Goal: Transaction & Acquisition: Purchase product/service

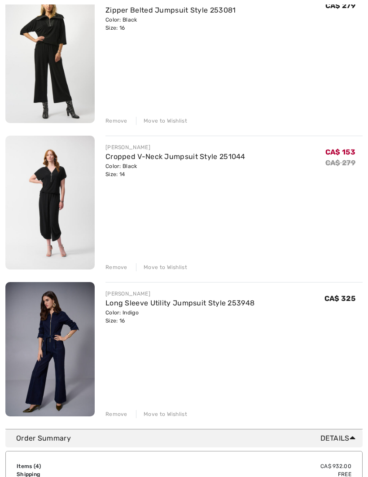
scroll to position [291, 0]
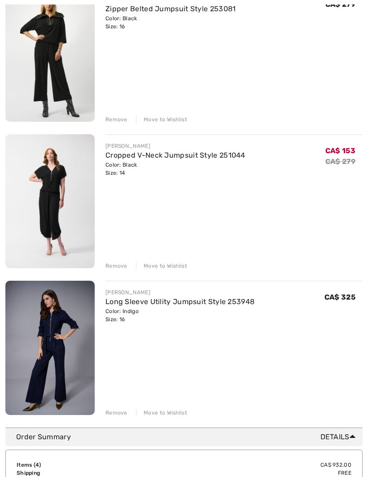
click at [119, 415] on div "Remove" at bounding box center [117, 413] width 22 height 8
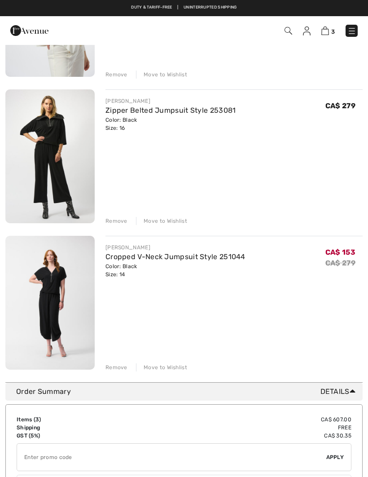
scroll to position [186, 0]
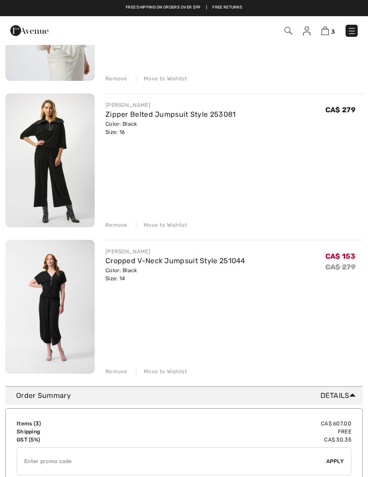
click at [61, 304] on img at bounding box center [49, 307] width 89 height 134
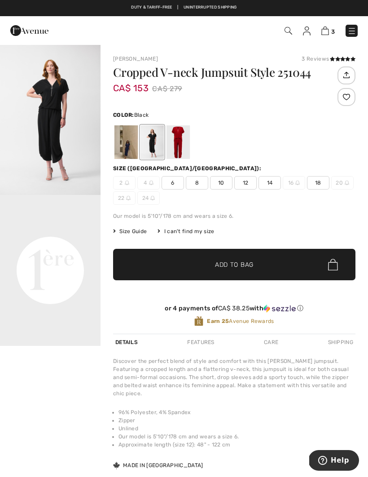
click at [86, 245] on video "Your browser does not support the video tag." at bounding box center [50, 220] width 101 height 50
click at [64, 245] on video "Your browser does not support the video tag." at bounding box center [50, 220] width 101 height 50
click at [78, 245] on video "Your browser does not support the video tag." at bounding box center [50, 220] width 101 height 50
click at [72, 158] on img "1 / 1" at bounding box center [50, 119] width 101 height 151
click at [62, 242] on video "Your browser does not support the video tag." at bounding box center [50, 220] width 101 height 50
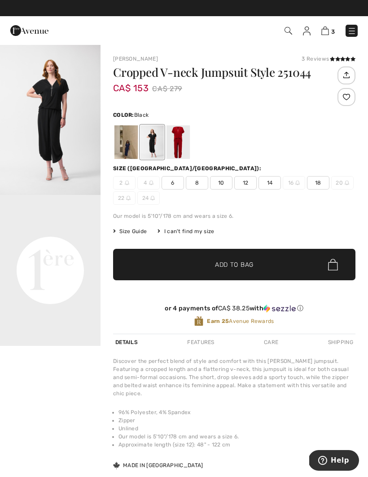
click at [67, 243] on video "Your browser does not support the video tag." at bounding box center [50, 220] width 101 height 50
click at [43, 245] on video "Your browser does not support the video tag." at bounding box center [50, 220] width 101 height 50
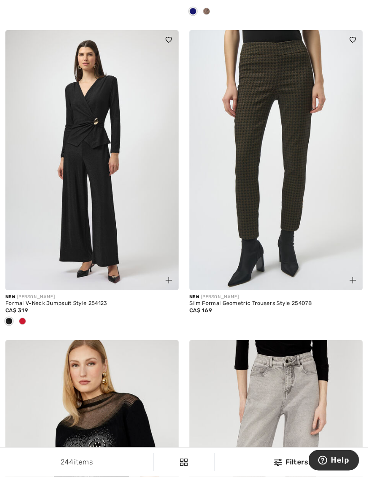
scroll to position [2851, 0]
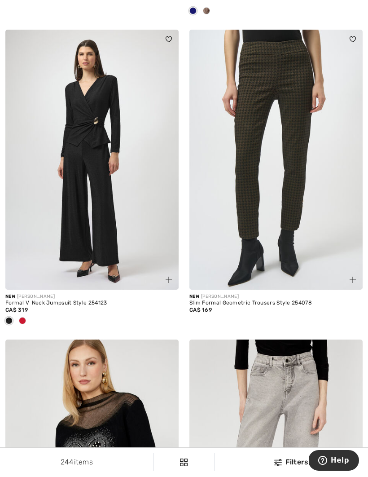
click at [27, 319] on div at bounding box center [22, 321] width 13 height 15
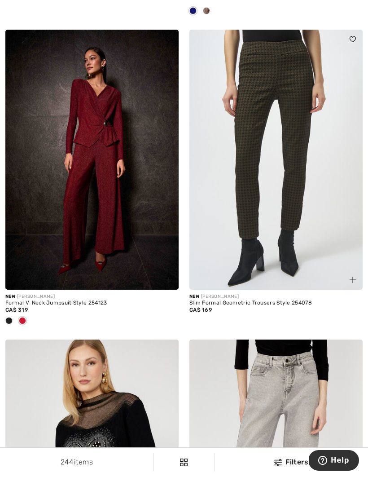
click at [119, 255] on img at bounding box center [91, 160] width 173 height 260
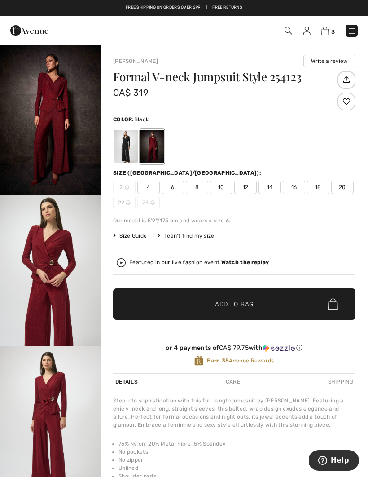
click at [124, 146] on div at bounding box center [125, 147] width 23 height 34
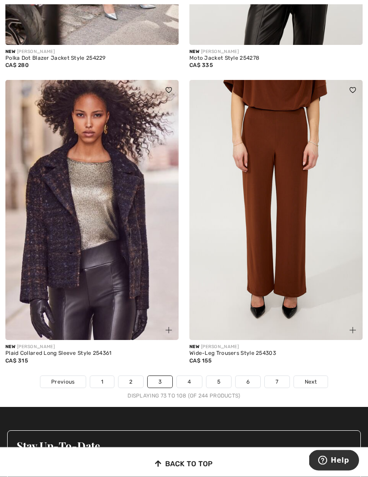
scroll to position [5270, 0]
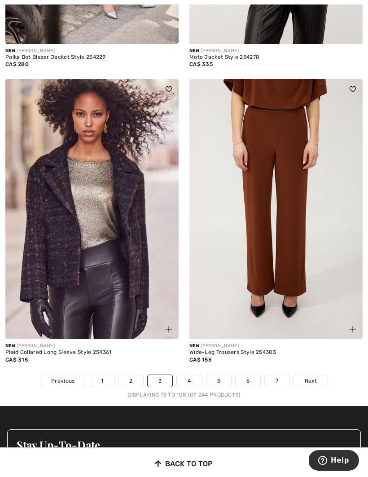
click at [192, 376] on link "4" at bounding box center [189, 381] width 25 height 12
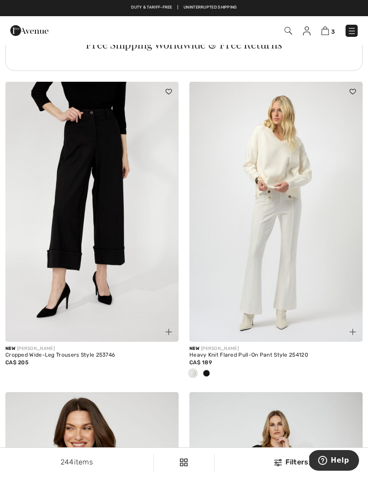
scroll to position [1908, 0]
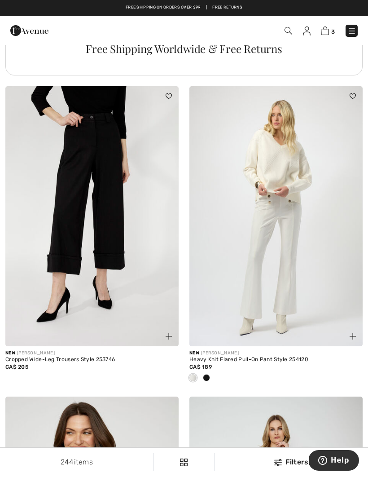
click at [110, 226] on img at bounding box center [91, 216] width 173 height 260
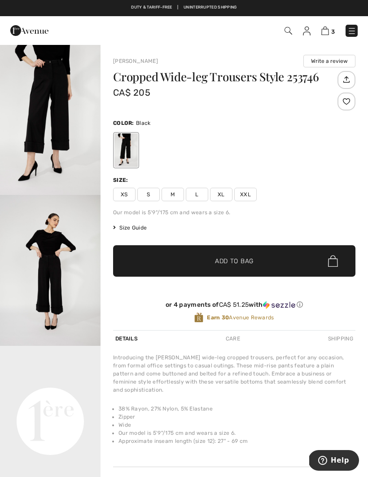
click at [135, 224] on span "Size Guide" at bounding box center [130, 228] width 34 height 8
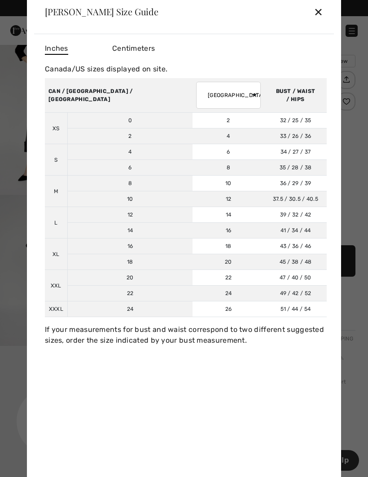
click at [364, 126] on div at bounding box center [184, 238] width 368 height 477
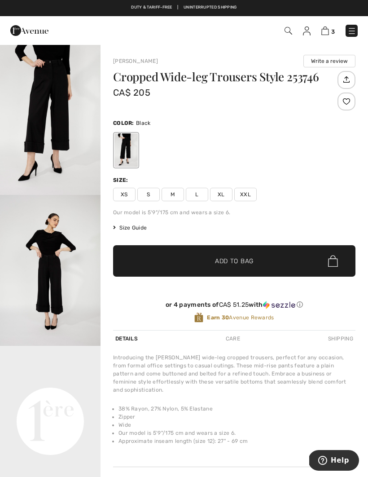
click at [225, 198] on span "XL" at bounding box center [221, 194] width 22 height 13
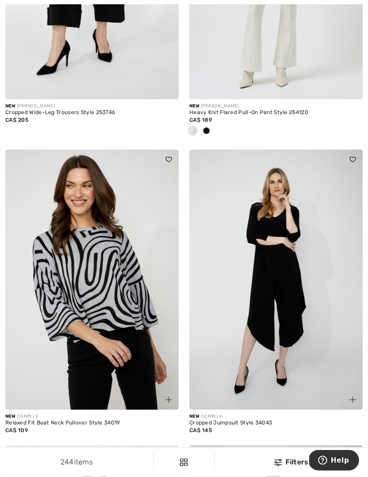
scroll to position [2155, 0]
click at [283, 327] on img at bounding box center [275, 280] width 173 height 260
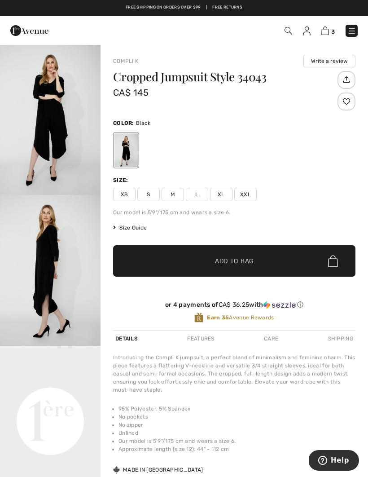
click at [134, 228] on span "Size Guide" at bounding box center [130, 228] width 34 height 8
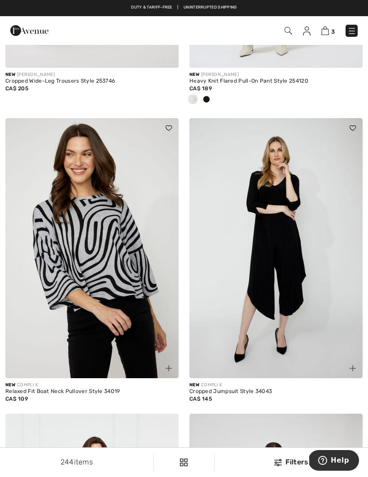
click at [278, 284] on img at bounding box center [275, 248] width 173 height 260
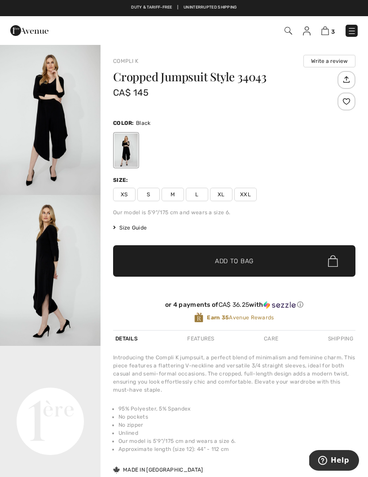
click at [218, 197] on span "XL" at bounding box center [221, 194] width 22 height 13
click at [234, 265] on span "Add to Bag" at bounding box center [234, 260] width 39 height 9
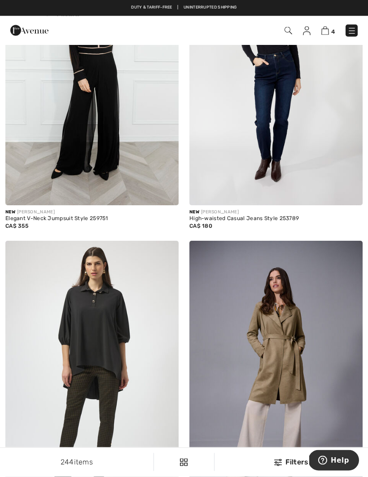
scroll to position [2655, 0]
click at [38, 222] on div "CA$ 355" at bounding box center [91, 226] width 173 height 8
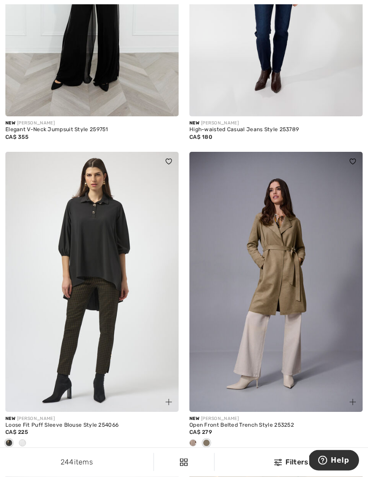
scroll to position [2744, 0]
click at [102, 274] on img at bounding box center [91, 282] width 173 height 260
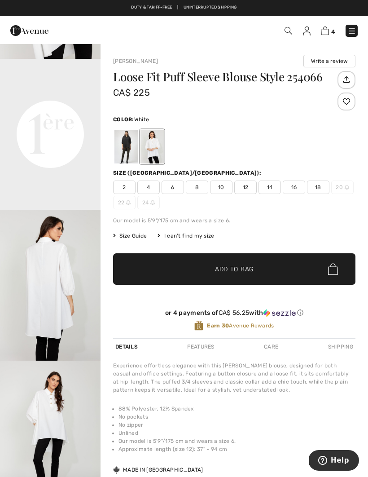
scroll to position [345, 0]
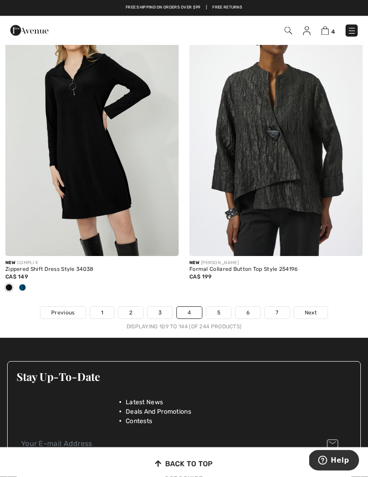
scroll to position [5398, 0]
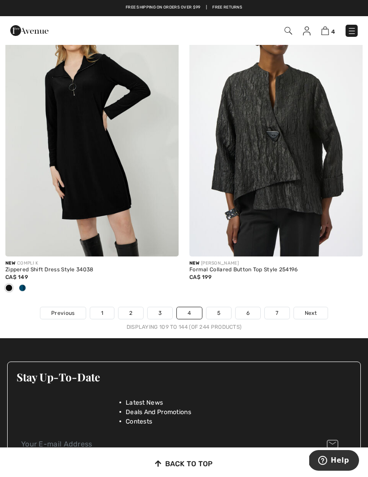
click at [219, 307] on link "5" at bounding box center [219, 313] width 25 height 12
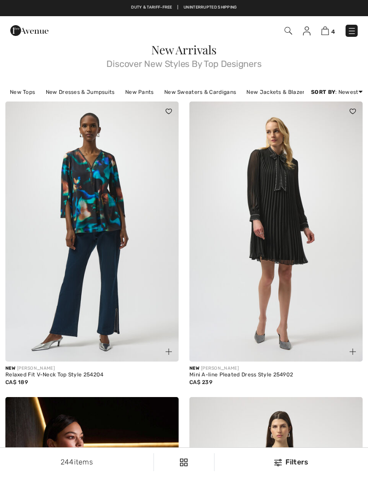
checkbox input "true"
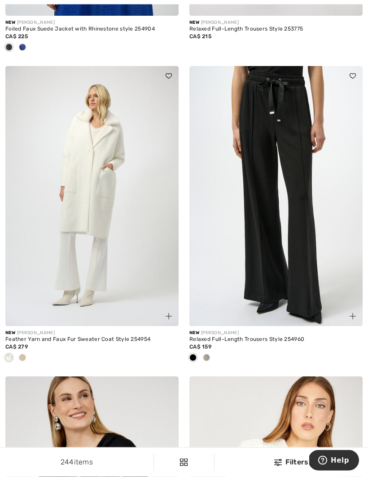
scroll to position [2209, 0]
click at [303, 217] on img at bounding box center [275, 196] width 173 height 260
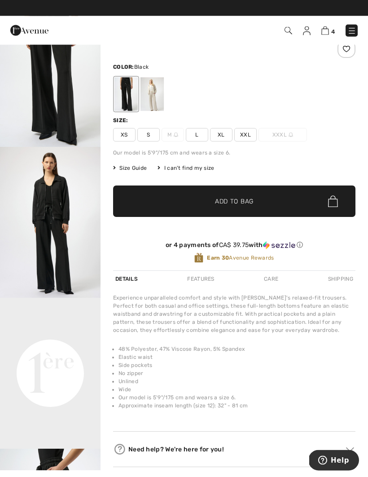
scroll to position [48, 0]
click at [153, 97] on div at bounding box center [152, 94] width 23 height 34
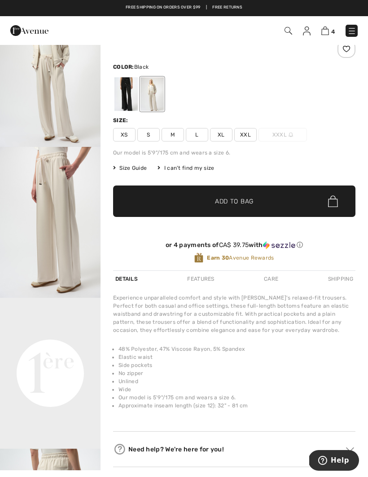
click at [132, 93] on div at bounding box center [125, 94] width 23 height 34
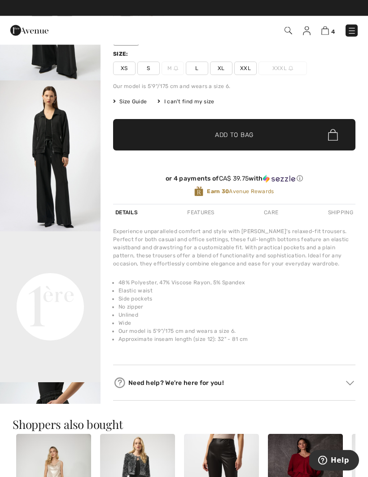
scroll to position [112, 0]
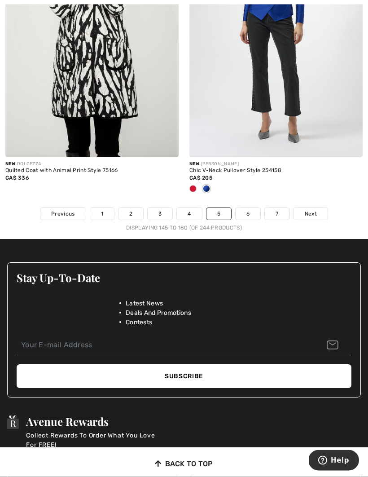
scroll to position [5482, 0]
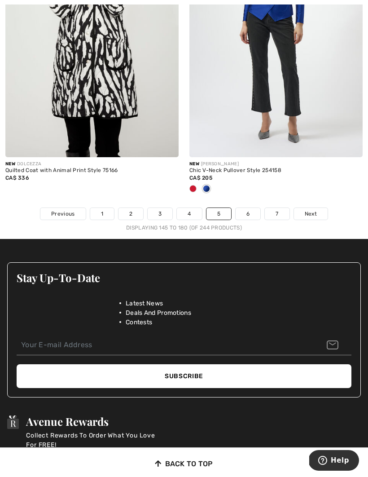
click at [241, 208] on link "6" at bounding box center [248, 214] width 25 height 12
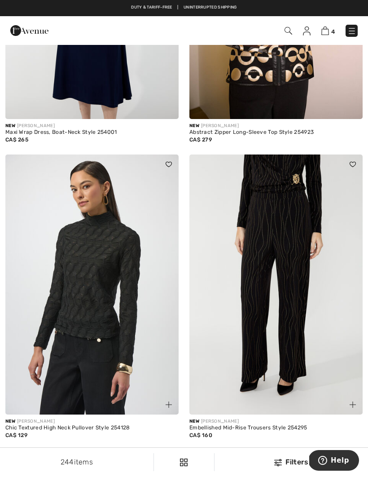
scroll to position [243, 0]
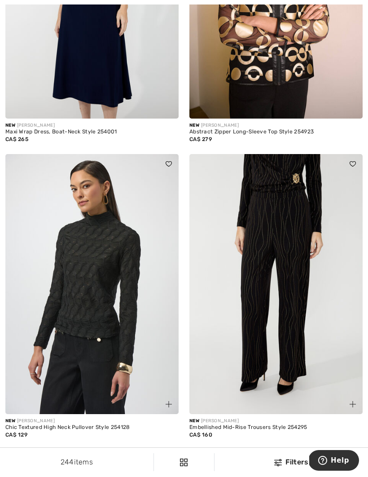
click at [291, 318] on img at bounding box center [275, 284] width 173 height 260
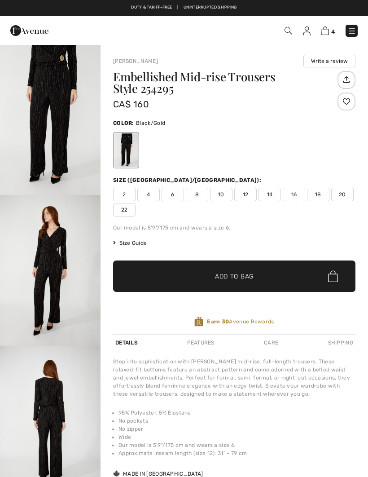
checkbox input "true"
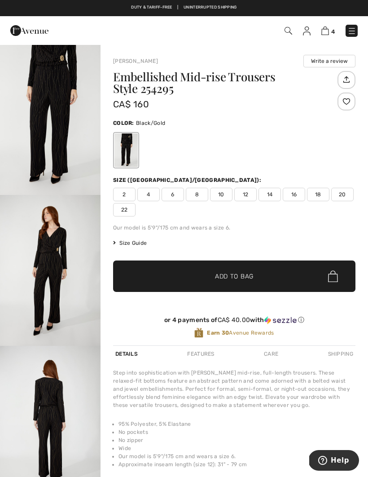
click at [296, 196] on span "16" at bounding box center [294, 194] width 22 height 13
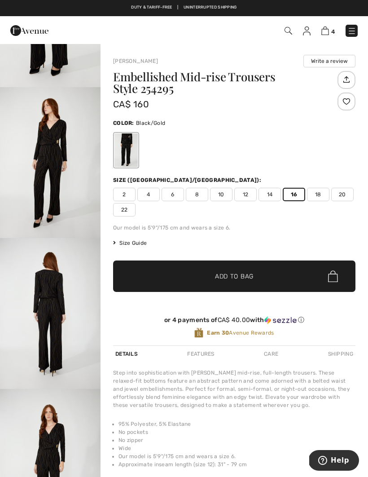
scroll to position [108, 0]
click at [54, 443] on img "4 / 4" at bounding box center [50, 464] width 101 height 151
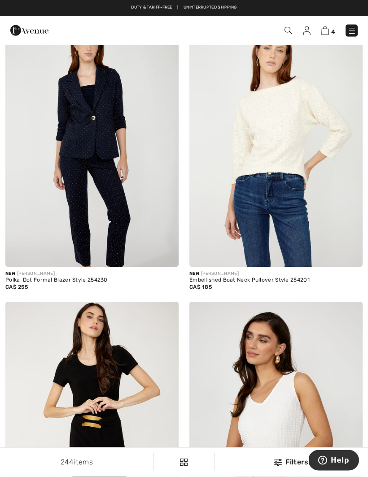
scroll to position [648, 0]
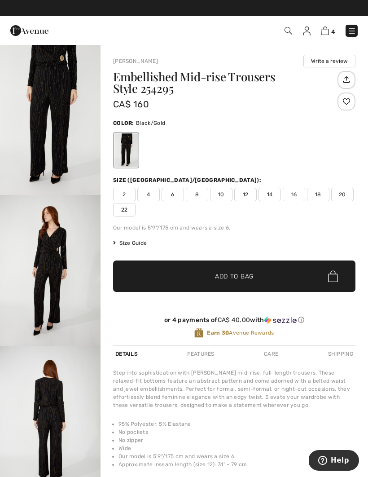
click at [57, 247] on img "2 / 4" at bounding box center [50, 270] width 101 height 151
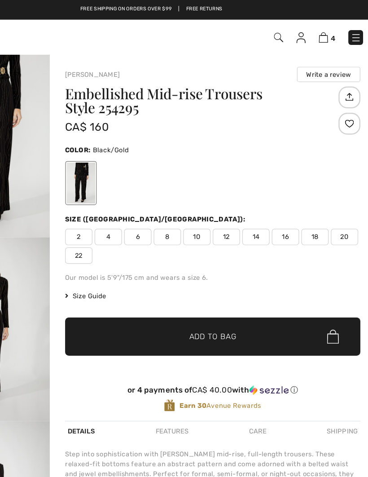
click at [285, 32] on img at bounding box center [289, 31] width 8 height 8
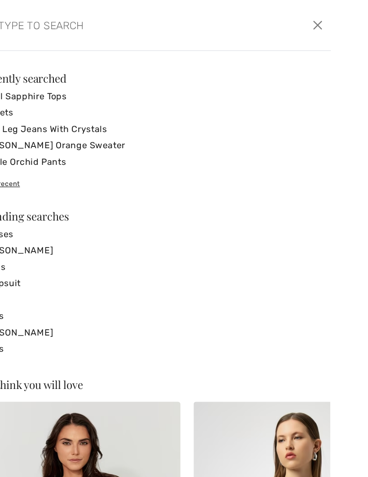
click at [52, 17] on input "search" at bounding box center [153, 20] width 202 height 27
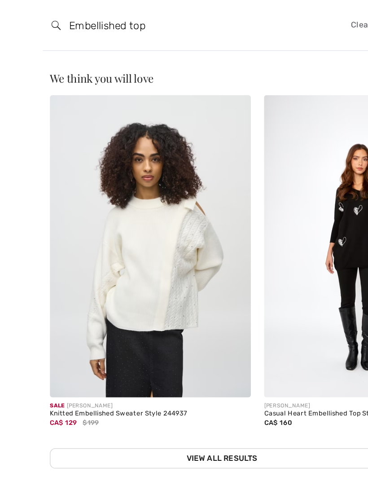
type input "Embellished top"
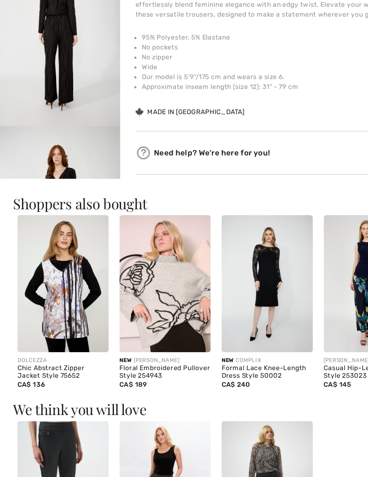
scroll to position [339, 0]
click at [148, 276] on img at bounding box center [137, 287] width 75 height 113
click at [152, 237] on img at bounding box center [137, 287] width 75 height 113
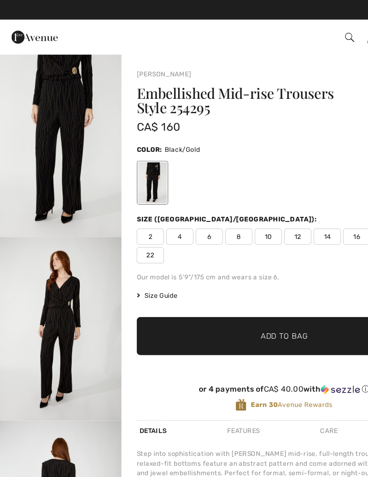
click at [288, 31] on img at bounding box center [289, 31] width 8 height 8
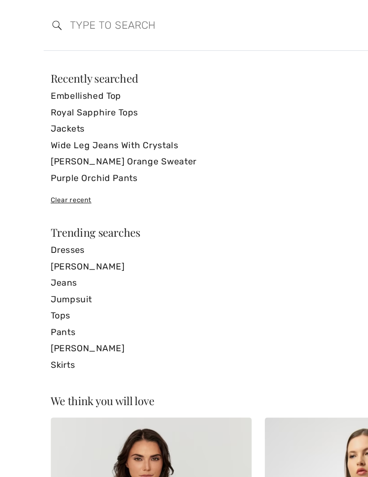
click at [66, 16] on input "search" at bounding box center [153, 20] width 202 height 27
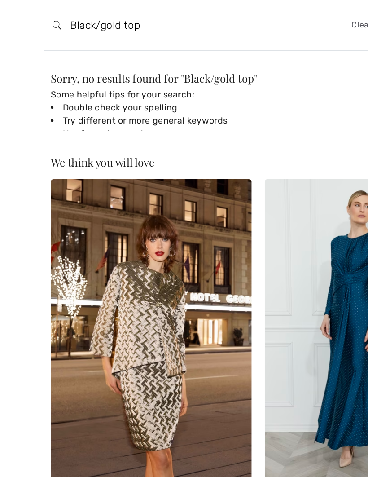
type input "Black/gold top"
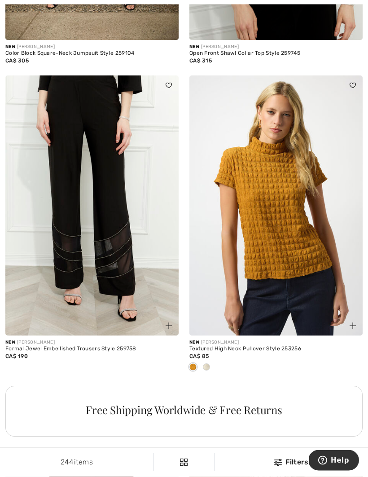
scroll to position [1503, 0]
